Goal: Information Seeking & Learning: Learn about a topic

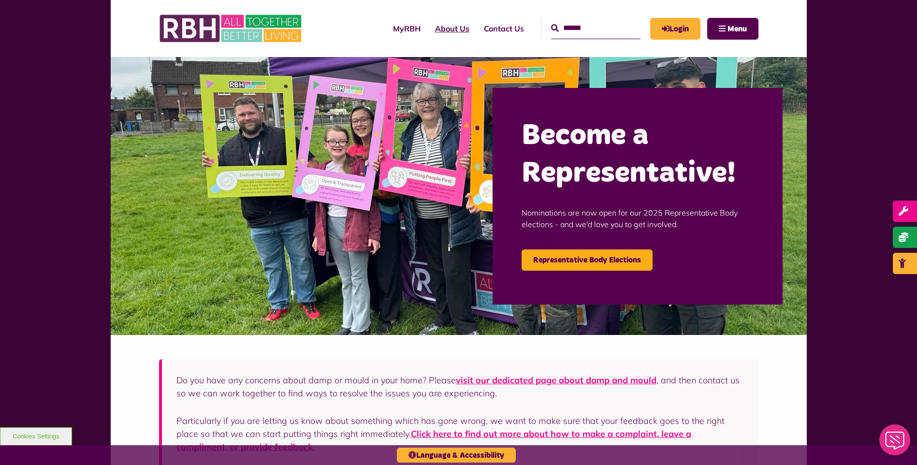
click at [438, 24] on link "About Us" at bounding box center [452, 28] width 49 height 26
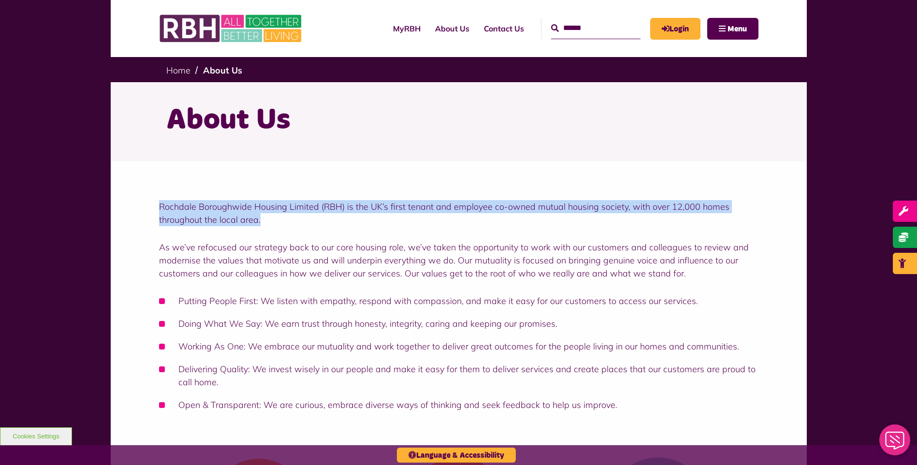
drag, startPoint x: 156, startPoint y: 206, endPoint x: 268, endPoint y: 222, distance: 113.3
click at [268, 222] on div "Rochdale Boroughwide Housing Limited (RBH) is the UK’s first tenant and employe…" at bounding box center [459, 304] width 696 height 284
copy p "Rochdale Boroughwide Housing Limited (RBH) is the UK’s first tenant and employe…"
click at [380, 242] on p "As we’ve refocused our strategy back to our core housing role, we’ve taken the …" at bounding box center [459, 260] width 600 height 39
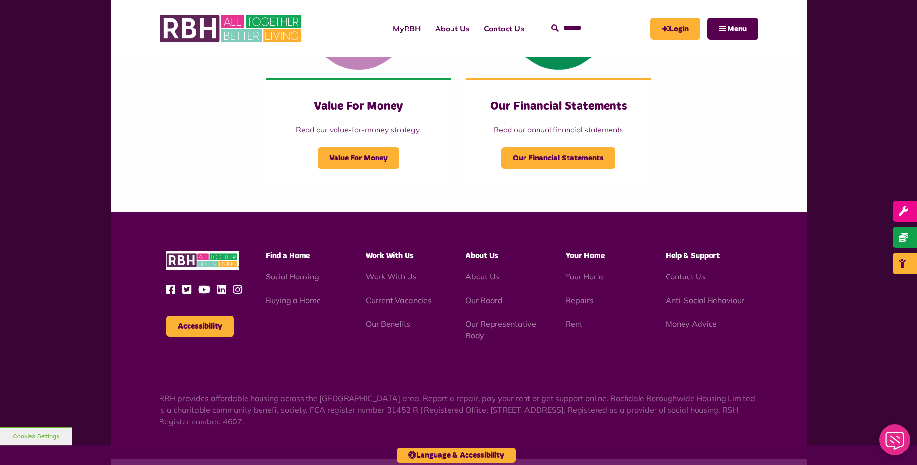
scroll to position [1049, 0]
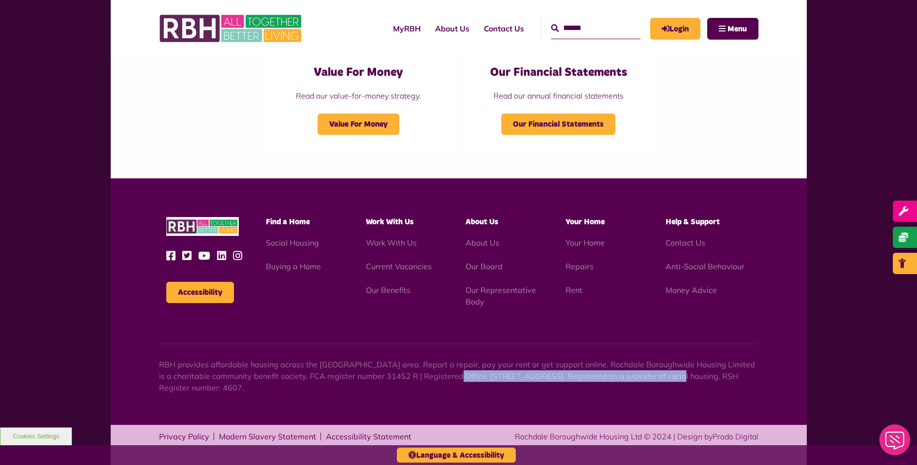
drag, startPoint x: 433, startPoint y: 375, endPoint x: 652, endPoint y: 381, distance: 219.1
click at [652, 381] on p "RBH provides affordable housing across the [GEOGRAPHIC_DATA] area. Report a rep…" at bounding box center [459, 376] width 600 height 35
copy p "Unique Enterprise Centre, Belfield Road, Rochdale, OL16 2UP."
